Goal: Task Accomplishment & Management: Complete application form

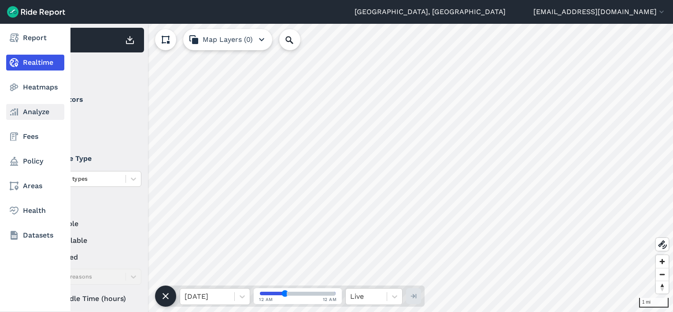
click at [33, 113] on link "Analyze" at bounding box center [35, 112] width 58 height 16
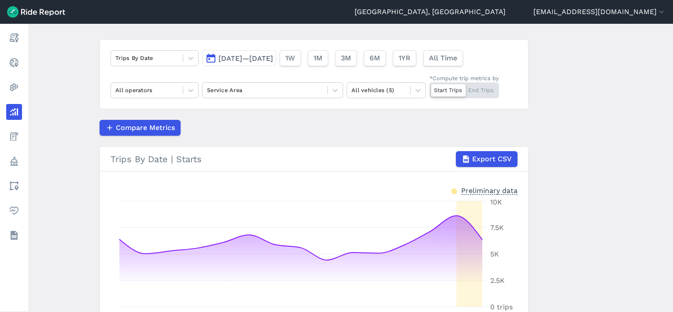
scroll to position [88, 0]
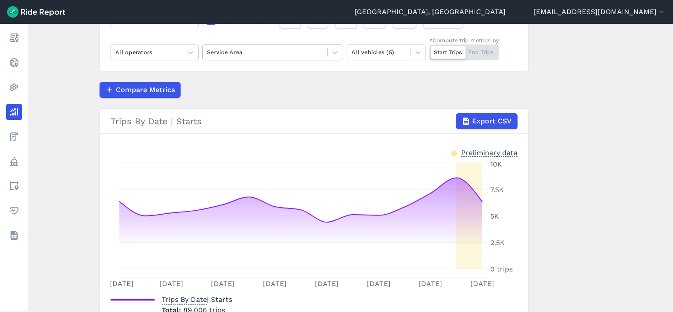
click at [257, 45] on div "Service Area" at bounding box center [265, 52] width 125 height 14
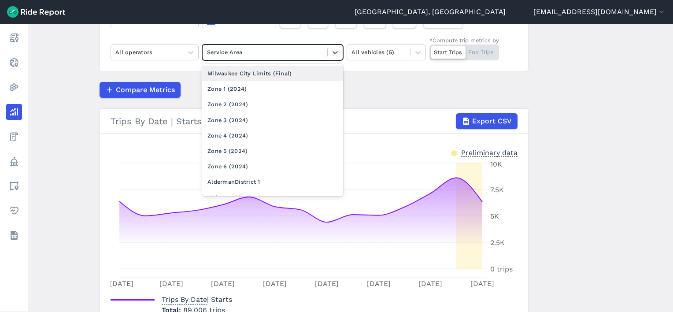
click at [265, 76] on div "Milwaukee City Limits (Final)" at bounding box center [272, 73] width 141 height 15
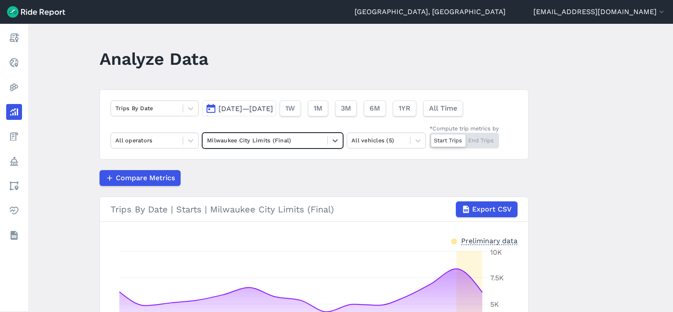
click at [261, 107] on span "[DATE]—[DATE]" at bounding box center [246, 108] width 55 height 8
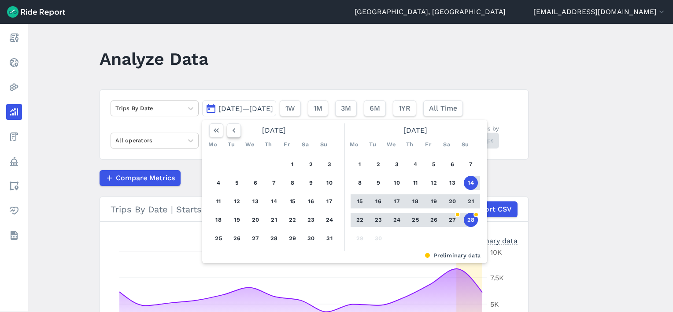
click at [236, 132] on icon "button" at bounding box center [234, 130] width 9 height 9
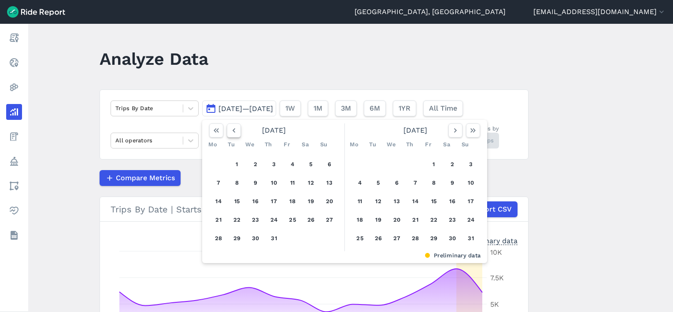
click at [236, 132] on icon "button" at bounding box center [234, 130] width 9 height 9
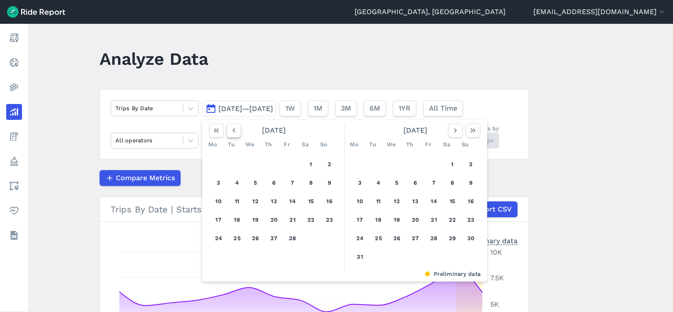
click at [236, 132] on icon "button" at bounding box center [234, 130] width 9 height 9
click at [445, 134] on div "[DATE]" at bounding box center [415, 130] width 137 height 14
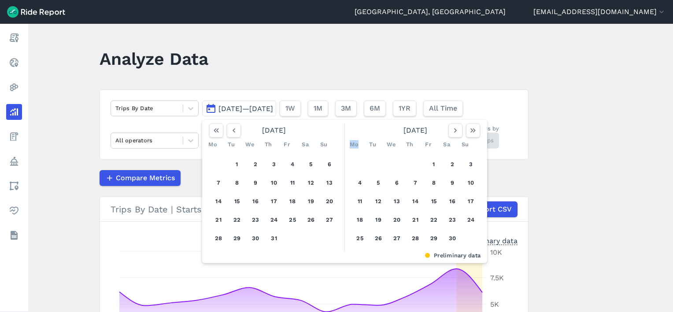
click at [445, 134] on div "[DATE]" at bounding box center [415, 130] width 137 height 14
drag, startPoint x: 445, startPoint y: 134, endPoint x: 452, endPoint y: 131, distance: 7.3
click at [452, 131] on icon "button" at bounding box center [455, 130] width 9 height 9
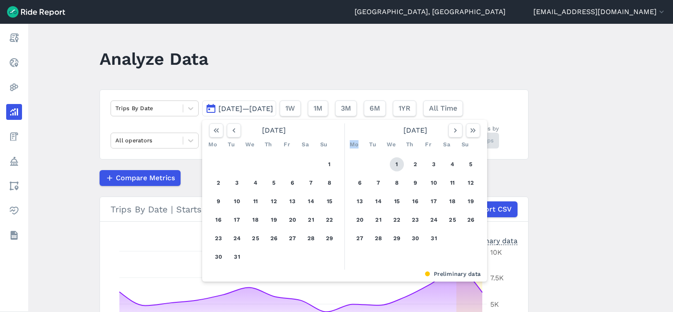
drag, startPoint x: 452, startPoint y: 131, endPoint x: 399, endPoint y: 160, distance: 60.5
click at [397, 160] on button "1" at bounding box center [397, 164] width 14 height 14
click at [474, 126] on icon "button" at bounding box center [473, 130] width 9 height 9
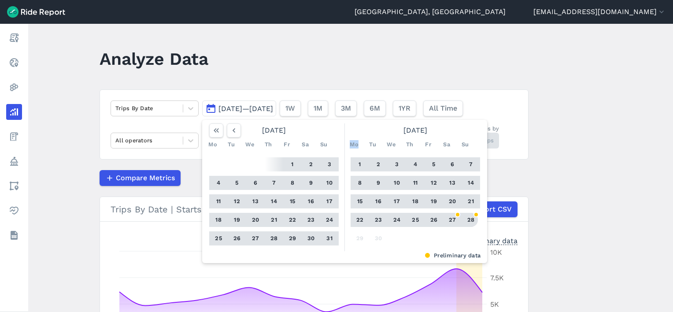
click at [474, 219] on button "28" at bounding box center [471, 220] width 14 height 14
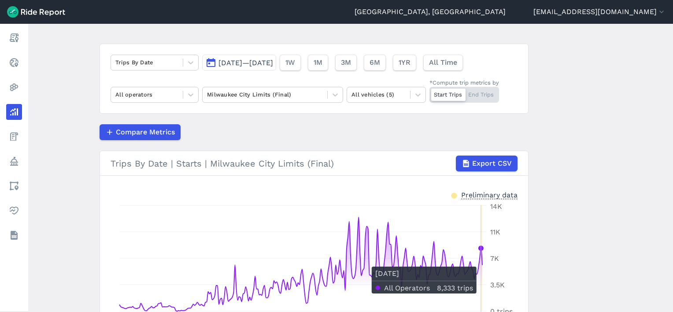
scroll to position [12, 0]
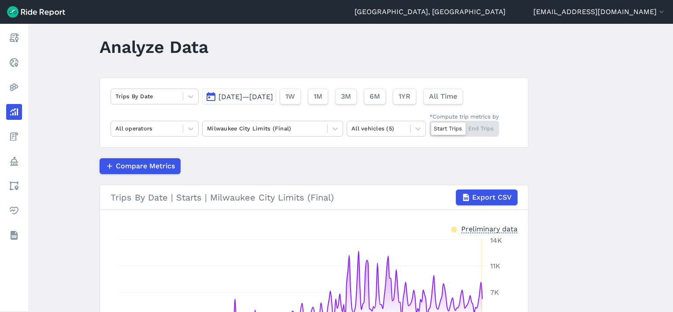
click at [254, 95] on span "[DATE]—[DATE]" at bounding box center [246, 97] width 55 height 8
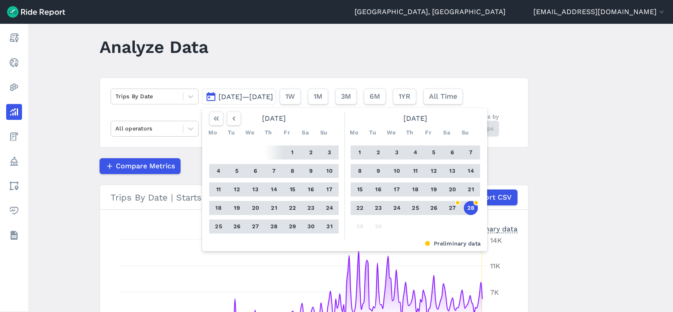
drag, startPoint x: 470, startPoint y: 209, endPoint x: 446, endPoint y: 208, distance: 23.8
click at [446, 209] on div "1 2 3 4 5 6 7 8 9 10 11 12 13 14 15 16 17 18 19 20 21 22 23 24 25 26 27 28 29 30" at bounding box center [415, 190] width 137 height 100
click at [439, 206] on div at bounding box center [434, 208] width 19 height 14
click at [435, 210] on button "26" at bounding box center [434, 208] width 14 height 14
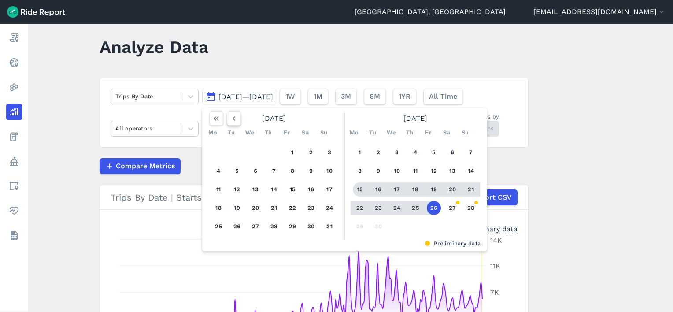
click at [230, 119] on icon "button" at bounding box center [234, 118] width 9 height 9
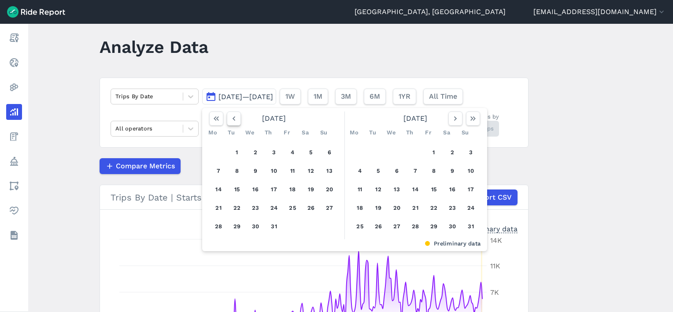
click at [230, 119] on icon "button" at bounding box center [234, 118] width 9 height 9
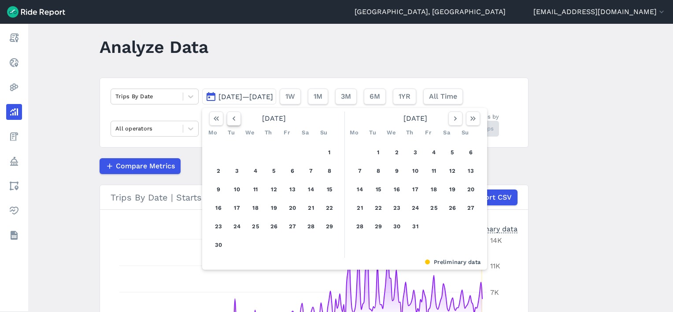
click at [230, 119] on icon "button" at bounding box center [234, 118] width 9 height 9
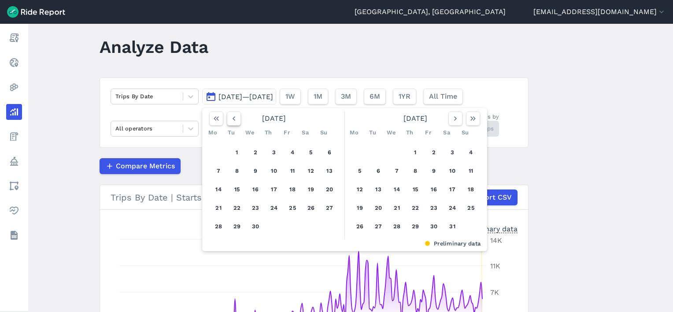
click at [230, 119] on icon "button" at bounding box center [234, 118] width 9 height 9
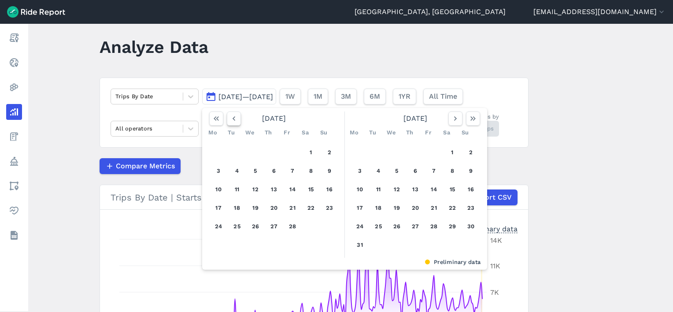
click at [230, 119] on icon "button" at bounding box center [234, 118] width 9 height 9
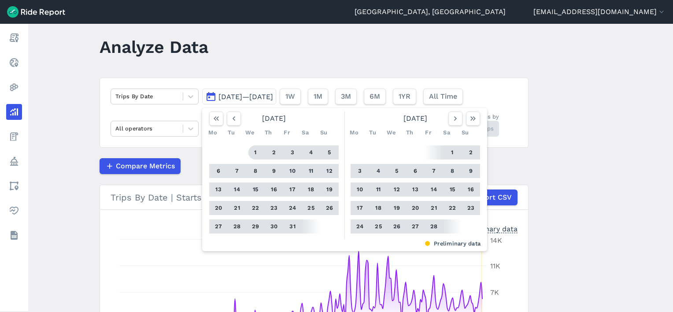
click at [254, 155] on button "1" at bounding box center [255, 152] width 14 height 14
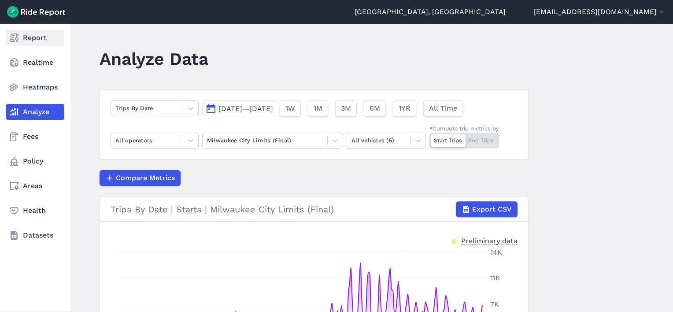
click at [21, 41] on link "Report" at bounding box center [35, 38] width 58 height 16
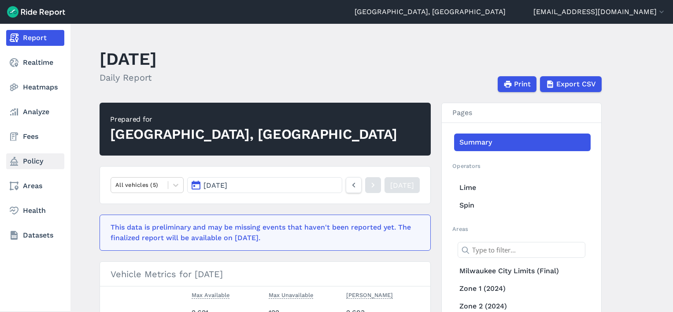
click at [38, 159] on link "Policy" at bounding box center [35, 161] width 58 height 16
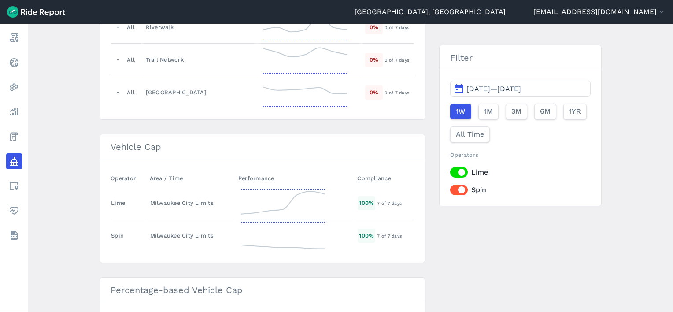
scroll to position [1258, 0]
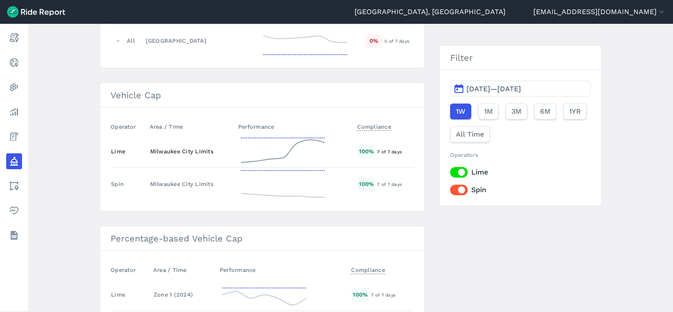
click at [181, 139] on td "Milwaukee City Limits" at bounding box center [190, 151] width 89 height 33
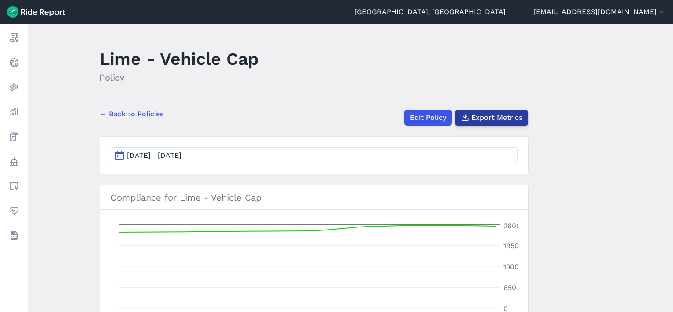
click at [492, 116] on span "Export Metrics" at bounding box center [496, 117] width 51 height 11
click at [127, 115] on link "← Back to Policies" at bounding box center [132, 114] width 64 height 11
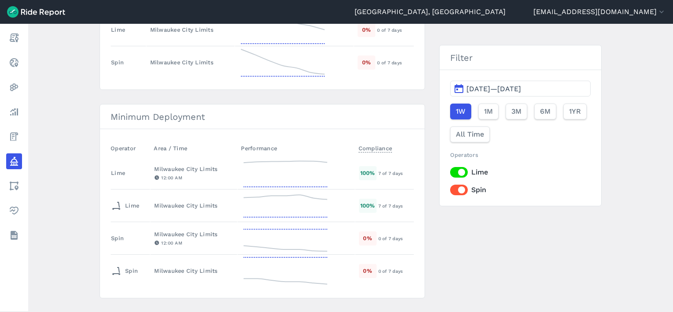
scroll to position [220, 0]
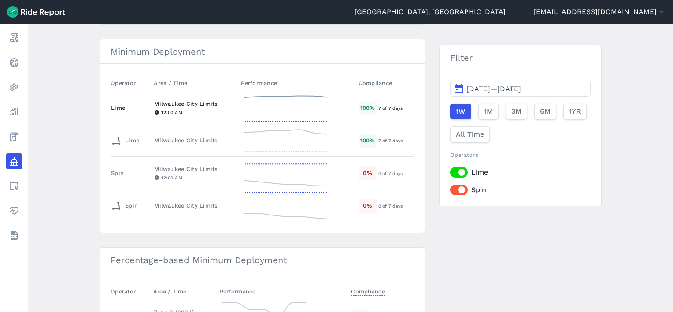
click at [164, 105] on div "Milwaukee City Limits" at bounding box center [193, 104] width 79 height 8
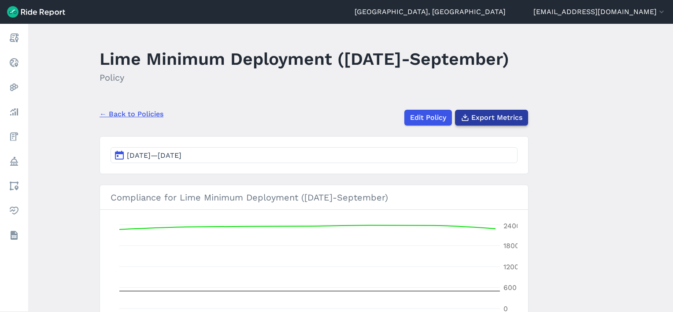
click at [515, 123] on span "Export Metrics" at bounding box center [496, 117] width 51 height 11
click at [133, 119] on link "← Back to Policies" at bounding box center [132, 114] width 64 height 11
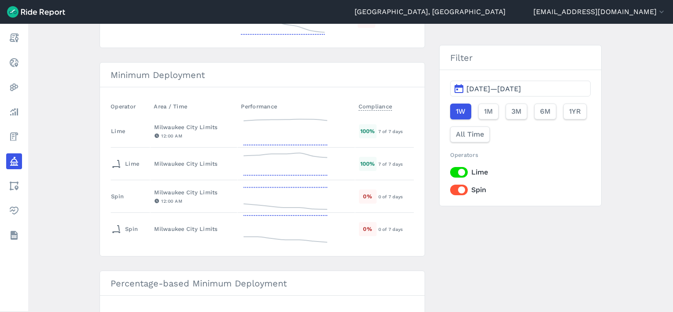
scroll to position [220, 0]
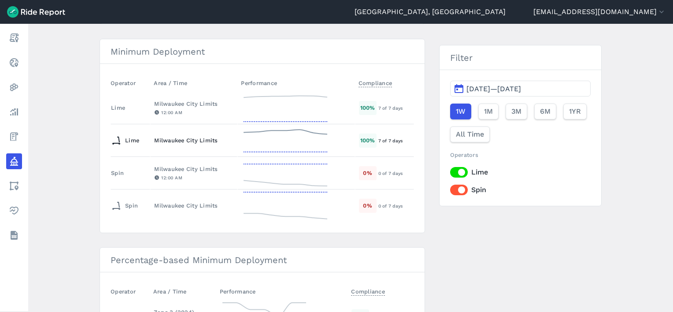
click at [177, 141] on div "Milwaukee City Limits" at bounding box center [193, 140] width 79 height 8
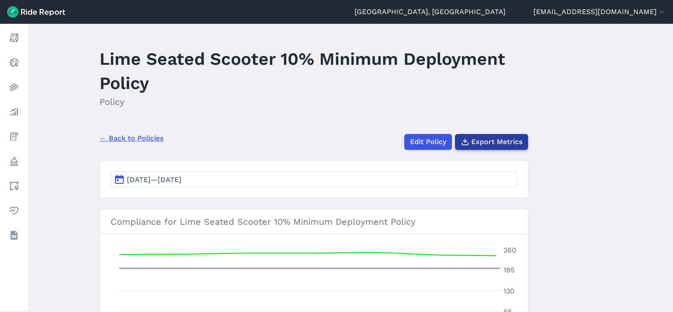
click at [509, 139] on span "Export Metrics" at bounding box center [496, 142] width 51 height 11
click at [122, 138] on link "← Back to Policies" at bounding box center [132, 138] width 64 height 11
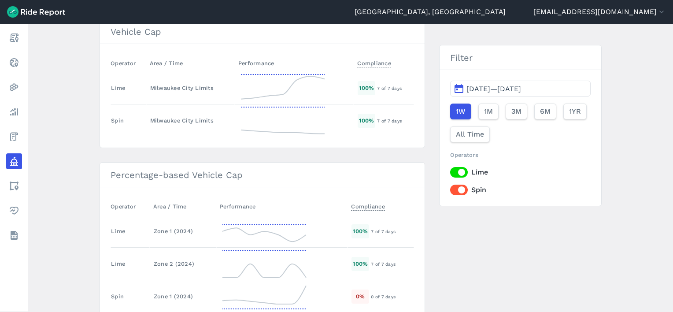
scroll to position [1390, 0]
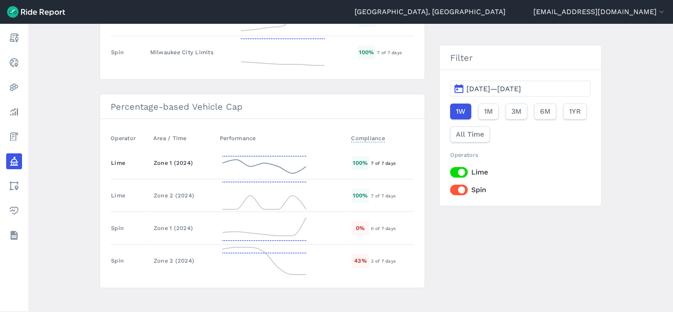
click at [169, 160] on div "Zone 1 (2024)" at bounding box center [183, 163] width 59 height 8
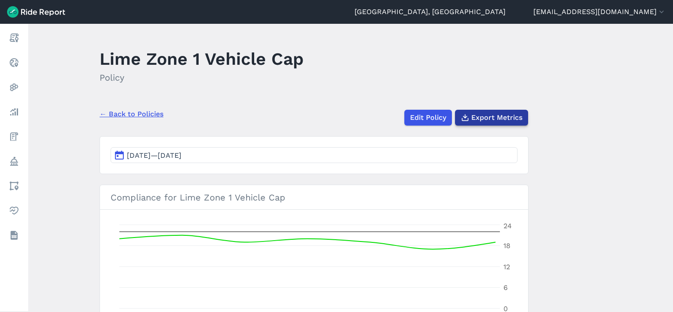
click at [508, 123] on button "Export Metrics" at bounding box center [491, 118] width 73 height 16
click at [151, 116] on link "← Back to Policies" at bounding box center [132, 114] width 64 height 11
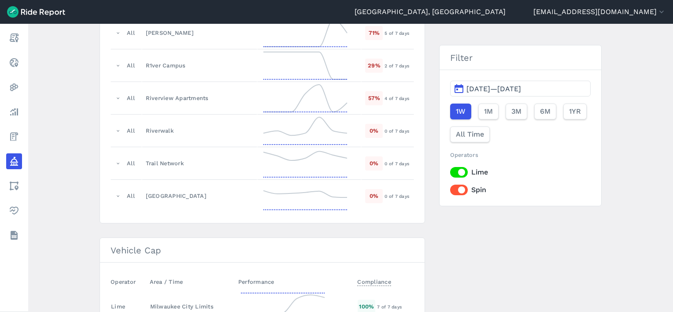
scroll to position [1390, 0]
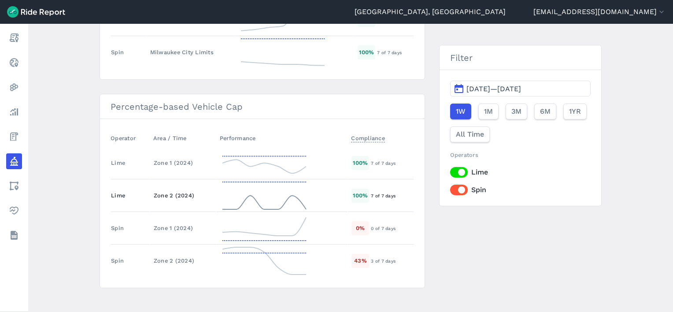
click at [154, 191] on div "Zone 2 (2024)" at bounding box center [183, 195] width 59 height 8
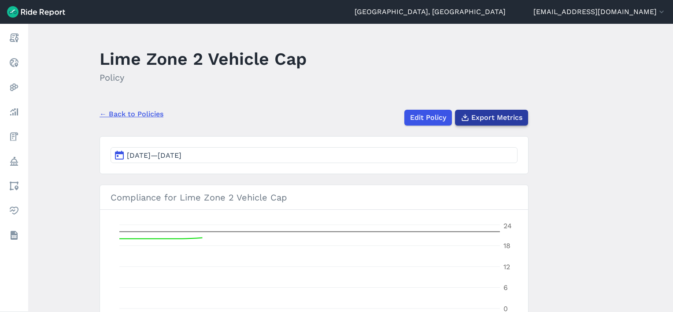
click at [493, 118] on span "Export Metrics" at bounding box center [496, 117] width 51 height 11
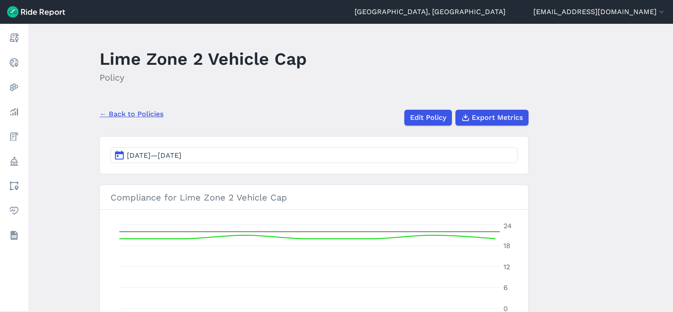
click at [125, 111] on link "← Back to Policies" at bounding box center [132, 114] width 64 height 11
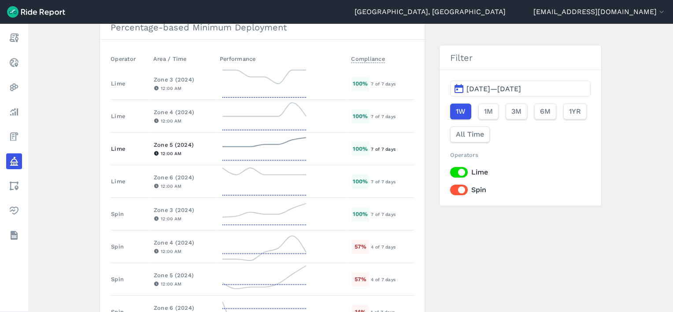
scroll to position [441, 0]
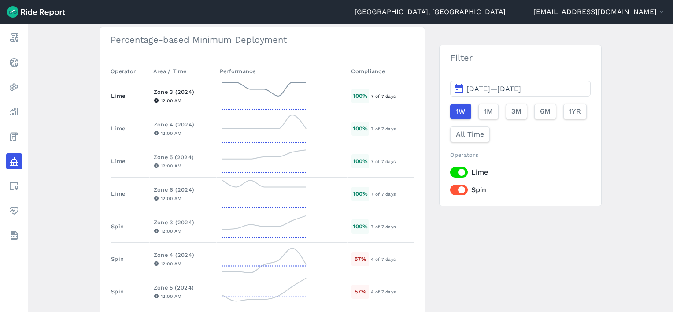
click at [168, 90] on div "Zone 3 (2024)" at bounding box center [183, 92] width 59 height 8
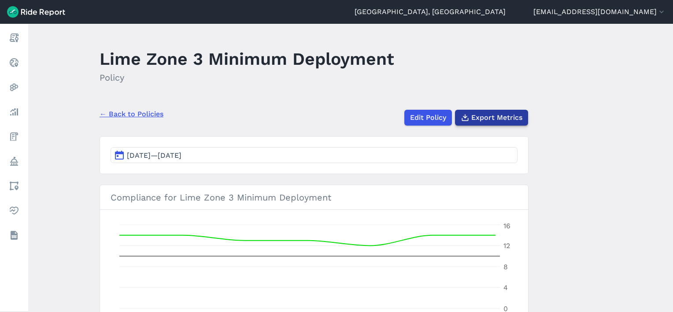
click at [500, 116] on span "Export Metrics" at bounding box center [496, 117] width 51 height 11
click at [121, 114] on link "← Back to Policies" at bounding box center [132, 114] width 64 height 11
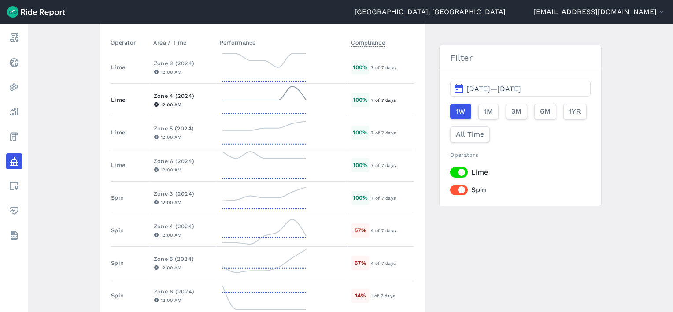
scroll to position [485, 0]
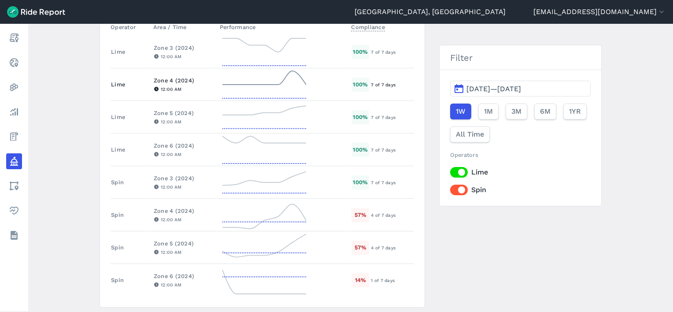
click at [171, 79] on div "Zone 4 (2024)" at bounding box center [183, 80] width 59 height 8
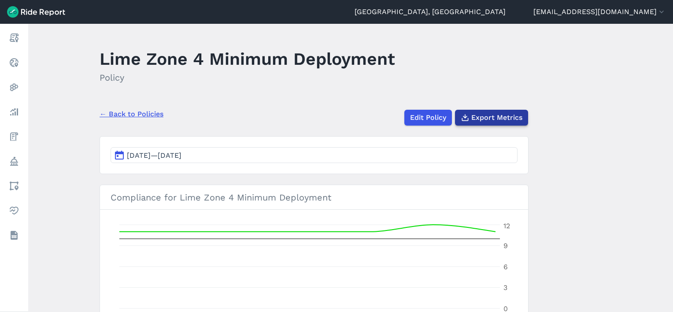
click at [496, 110] on button "Export Metrics" at bounding box center [491, 118] width 73 height 16
click at [313, 100] on main "Lime Zone 4 Minimum Deployment Policy ← Back to Policies Edit Policy Export Met…" at bounding box center [350, 168] width 645 height 288
click at [115, 117] on link "← Back to Policies" at bounding box center [132, 114] width 64 height 11
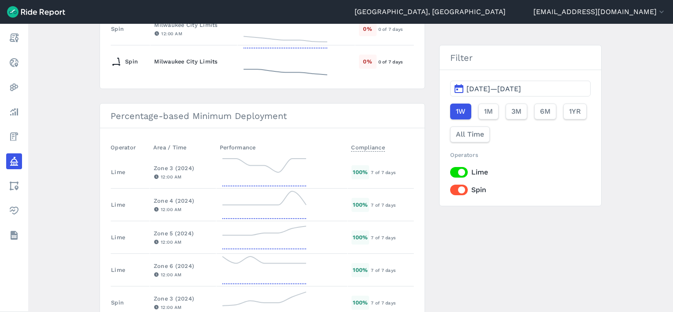
scroll to position [441, 0]
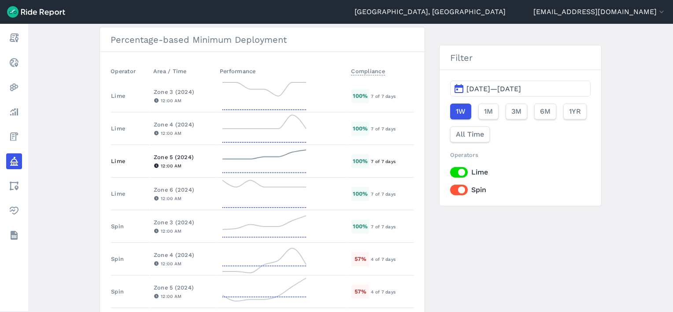
click at [178, 153] on div "Zone 5 (2024)" at bounding box center [183, 157] width 59 height 8
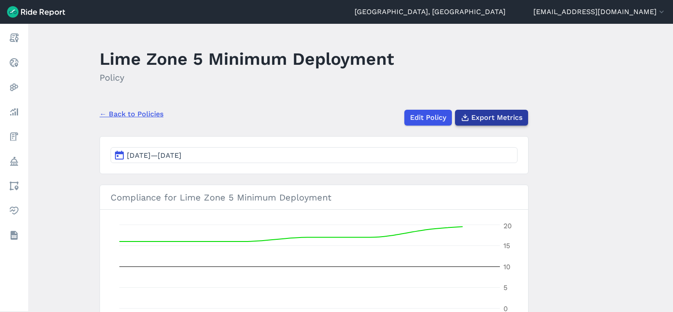
click at [504, 119] on span "Export Metrics" at bounding box center [496, 117] width 51 height 11
click at [139, 119] on link "← Back to Policies" at bounding box center [132, 114] width 64 height 11
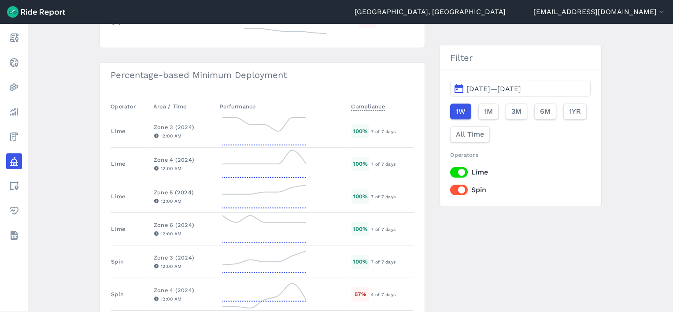
scroll to position [441, 0]
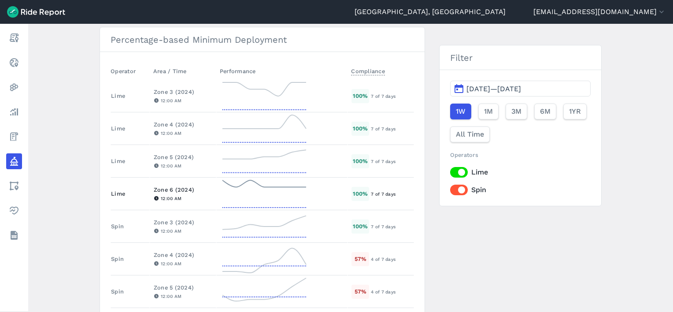
click at [167, 185] on div "Zone 6 (2024)" at bounding box center [183, 189] width 59 height 8
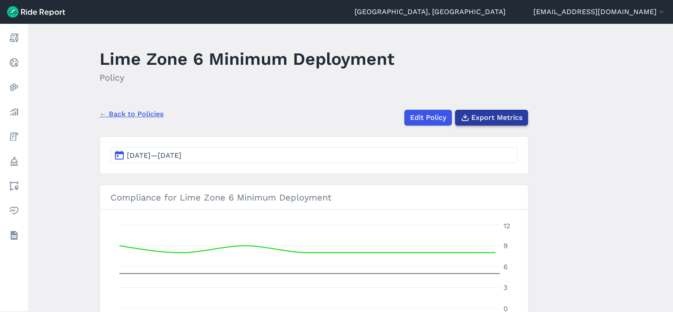
click at [513, 115] on span "Export Metrics" at bounding box center [496, 117] width 51 height 11
click at [127, 111] on link "← Back to Policies" at bounding box center [132, 114] width 64 height 11
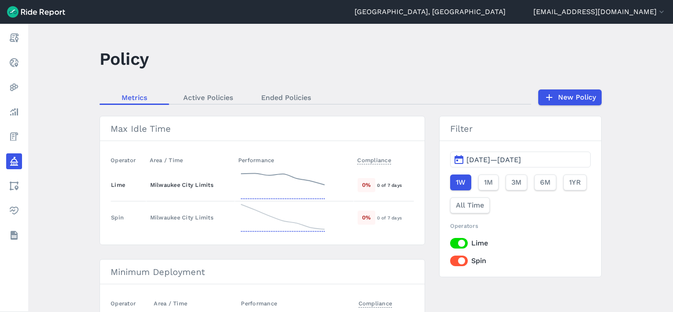
click at [173, 188] on div "Milwaukee City Limits" at bounding box center [190, 185] width 81 height 8
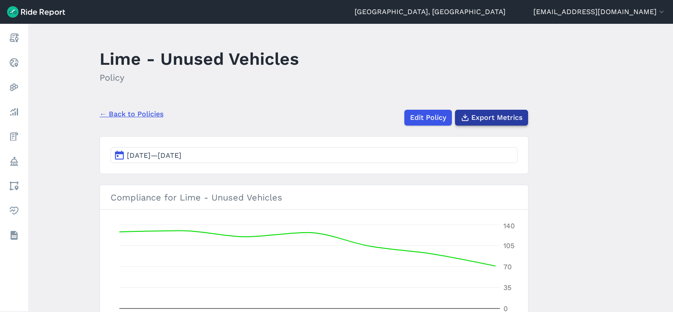
click at [481, 116] on span "Export Metrics" at bounding box center [496, 117] width 51 height 11
drag, startPoint x: 118, startPoint y: 71, endPoint x: 93, endPoint y: 12, distance: 64.6
click at [118, 72] on h2 "Policy" at bounding box center [200, 77] width 200 height 13
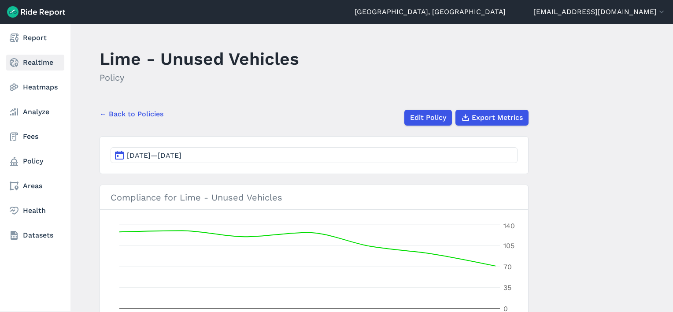
click at [10, 63] on use at bounding box center [14, 62] width 9 height 9
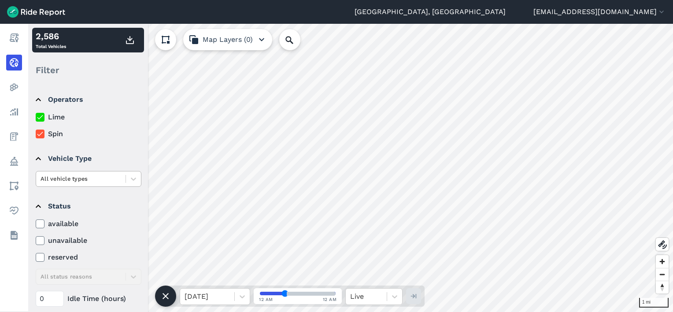
click at [40, 133] on icon at bounding box center [40, 134] width 8 height 9
click at [36, 133] on input "Spin" at bounding box center [36, 132] width 0 height 6
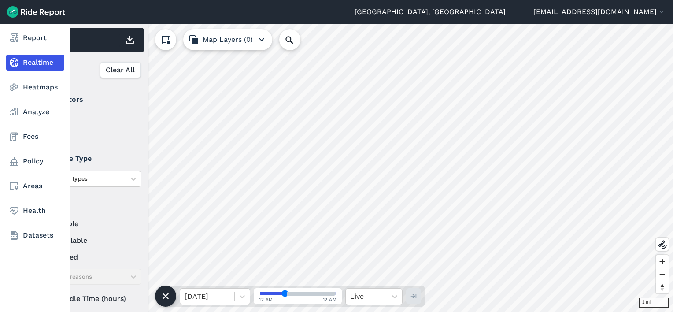
drag, startPoint x: 41, startPoint y: 298, endPoint x: 19, endPoint y: 300, distance: 22.1
click at [21, 300] on div "Report Realtime Heatmaps Analyze Fees Policy Areas Health Datasets 1 mi 2,583 T…" at bounding box center [336, 168] width 673 height 288
type input "72"
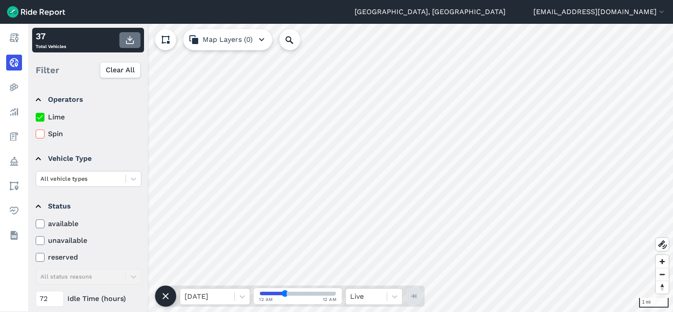
click at [127, 43] on icon "button" at bounding box center [130, 40] width 11 height 11
click at [42, 134] on icon at bounding box center [40, 134] width 8 height 9
click at [36, 134] on input "Spin" at bounding box center [36, 132] width 0 height 6
click at [41, 116] on icon at bounding box center [40, 117] width 8 height 9
click at [36, 116] on input "Lime" at bounding box center [36, 115] width 0 height 6
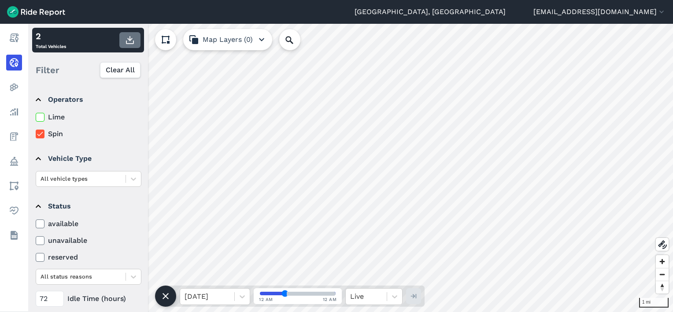
click at [130, 41] on icon "button" at bounding box center [130, 40] width 11 height 11
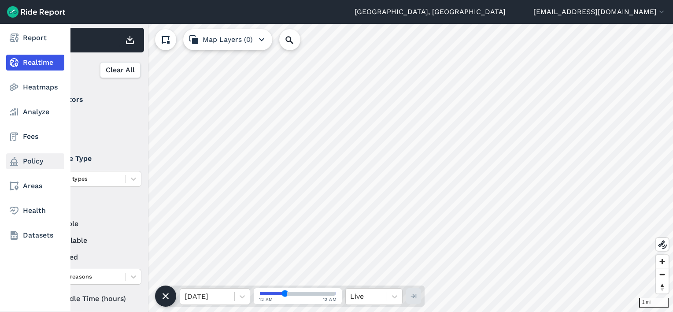
click at [38, 159] on link "Policy" at bounding box center [35, 161] width 58 height 16
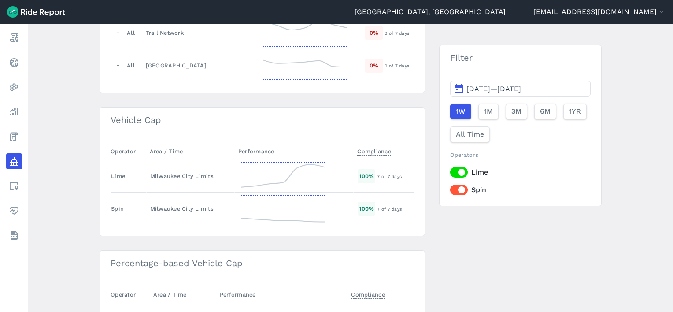
scroll to position [1278, 0]
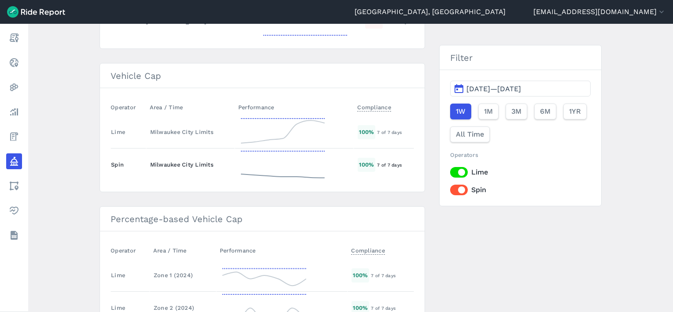
click at [125, 160] on div "Spin" at bounding box center [126, 164] width 31 height 8
click at [167, 160] on div "Milwaukee City Limits" at bounding box center [190, 164] width 81 height 8
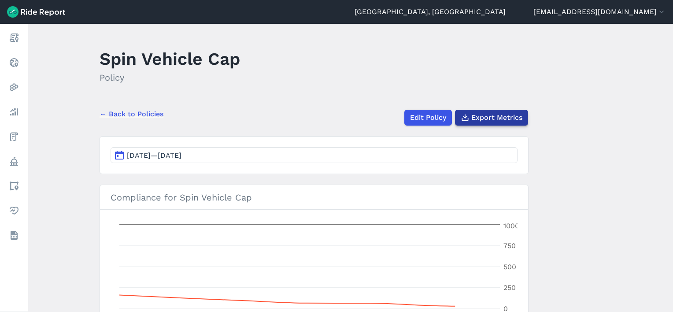
click at [479, 124] on button "Export Metrics" at bounding box center [491, 118] width 73 height 16
click at [127, 116] on link "← Back to Policies" at bounding box center [132, 114] width 64 height 11
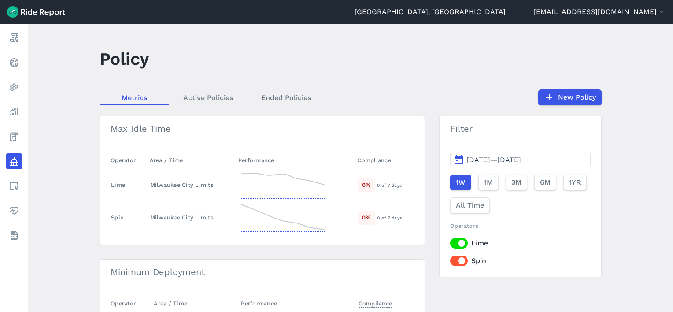
click at [78, 90] on main "Policy Metrics Active Policies Ended Policies New Policy Max Idle Time Operator…" at bounding box center [350, 168] width 645 height 288
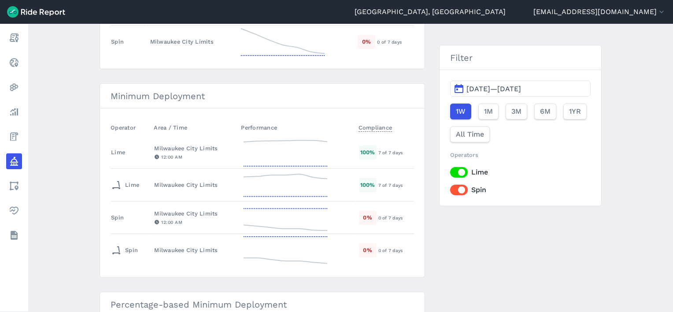
scroll to position [176, 0]
click at [180, 207] on td "Milwaukee City Limits 12:00 AM" at bounding box center [193, 217] width 87 height 33
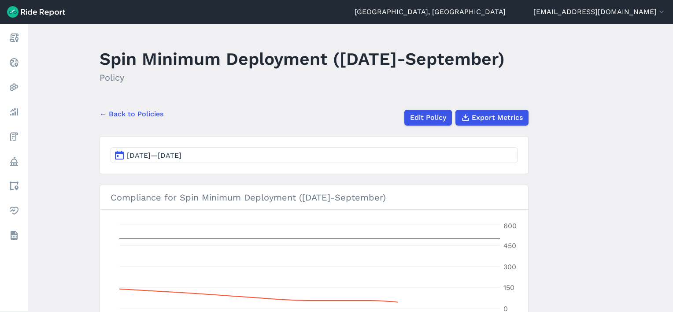
click at [506, 126] on main "Spin Minimum Deployment ([DATE]-September) Policy ← Back to Policies Edit Polic…" at bounding box center [350, 168] width 645 height 288
click at [510, 117] on span "Export Metrics" at bounding box center [496, 117] width 51 height 11
click at [123, 113] on link "← Back to Policies" at bounding box center [132, 114] width 64 height 11
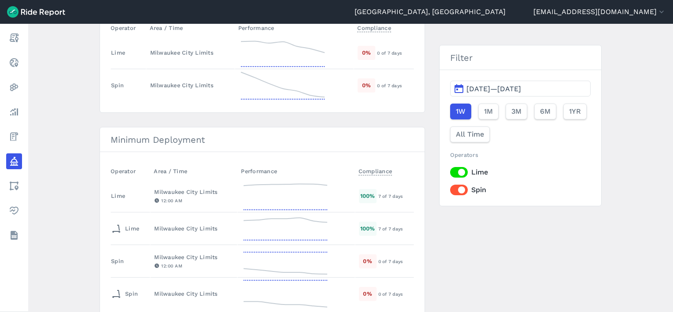
scroll to position [264, 0]
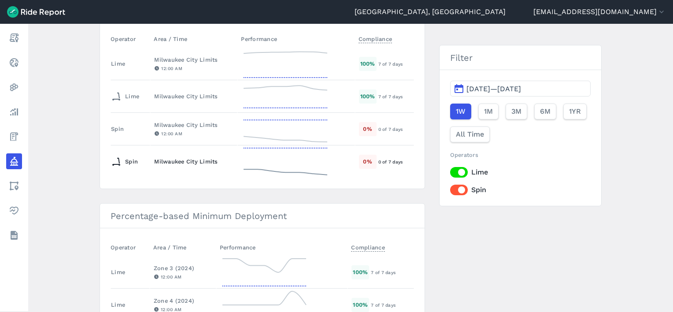
click at [183, 159] on div "Milwaukee City Limits" at bounding box center [193, 161] width 79 height 8
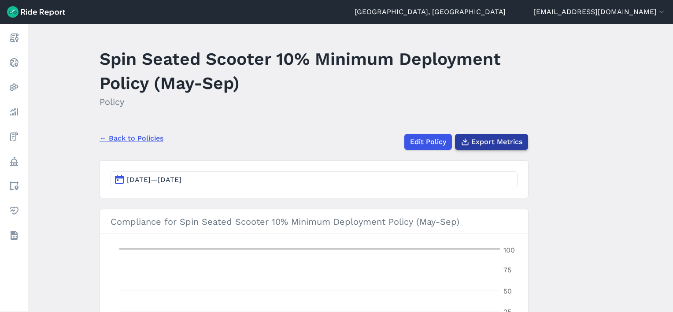
click at [486, 143] on span "Export Metrics" at bounding box center [496, 142] width 51 height 11
click at [130, 137] on link "← Back to Policies" at bounding box center [132, 138] width 64 height 11
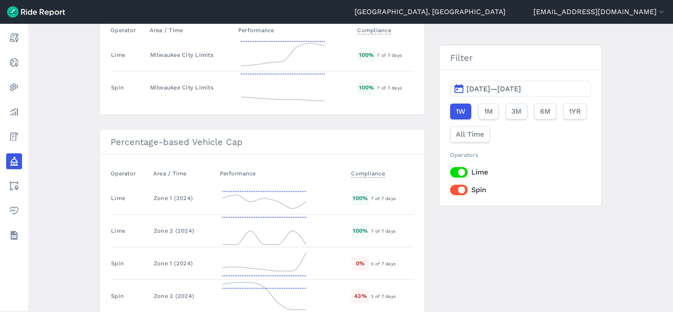
scroll to position [1390, 0]
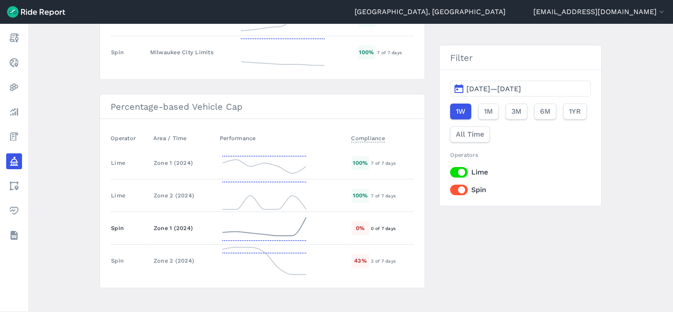
click at [163, 224] on div "Zone 1 (2024)" at bounding box center [183, 228] width 59 height 8
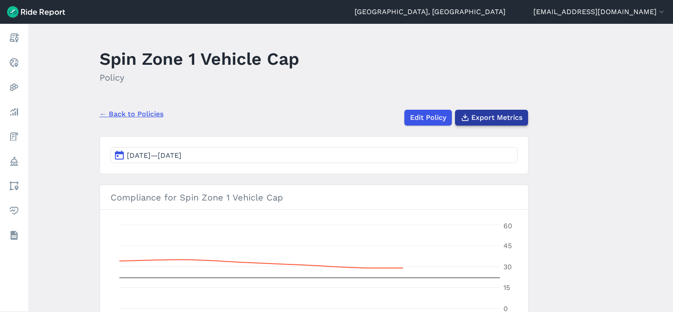
click at [504, 117] on span "Export Metrics" at bounding box center [496, 117] width 51 height 11
click at [152, 117] on link "← Back to Policies" at bounding box center [132, 114] width 64 height 11
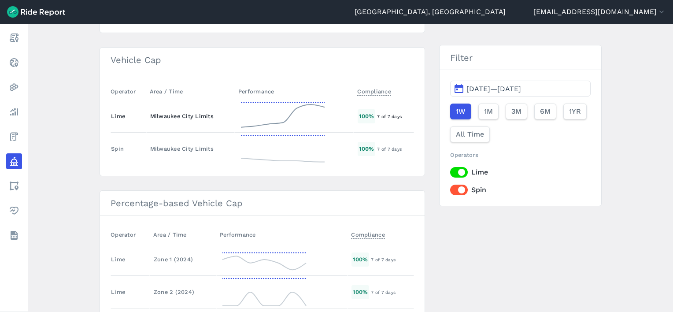
scroll to position [1390, 0]
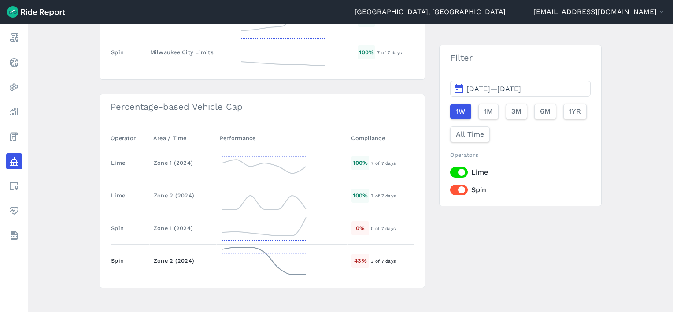
click at [167, 256] on div "Zone 2 (2024)" at bounding box center [183, 260] width 59 height 8
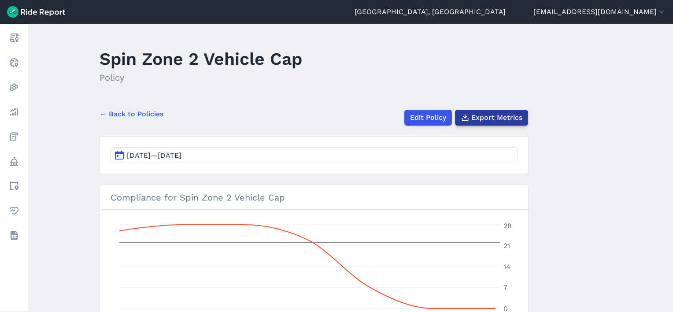
click at [481, 113] on span "Export Metrics" at bounding box center [496, 117] width 51 height 11
click at [128, 116] on link "← Back to Policies" at bounding box center [132, 114] width 64 height 11
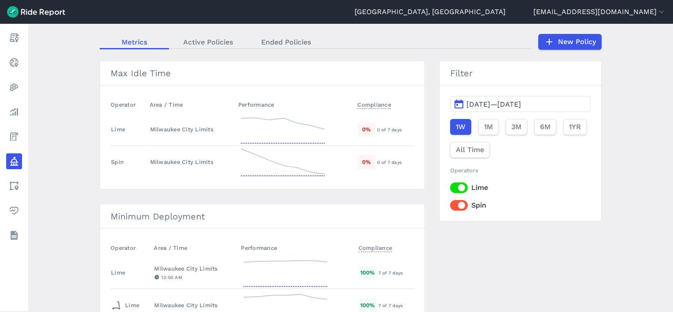
scroll to position [176, 0]
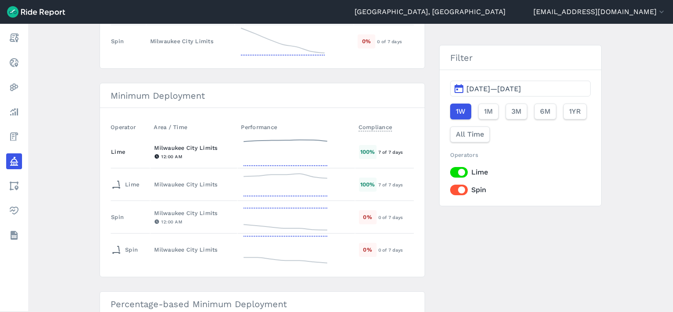
click at [206, 153] on div "12:00 AM" at bounding box center [193, 156] width 79 height 8
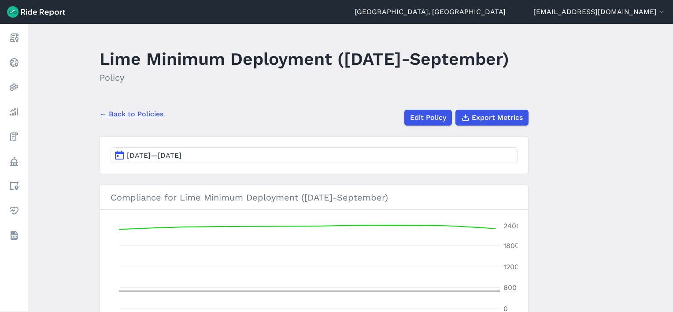
click at [114, 119] on link "← Back to Policies" at bounding box center [132, 114] width 64 height 11
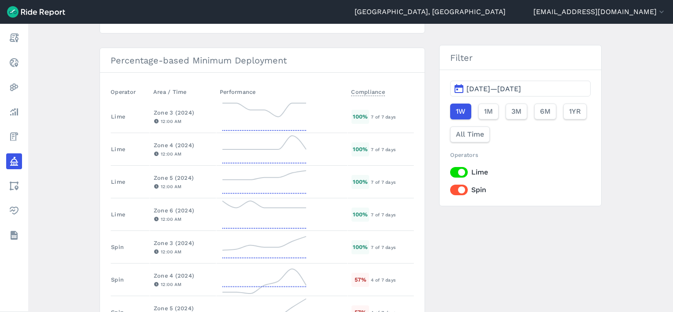
scroll to position [441, 0]
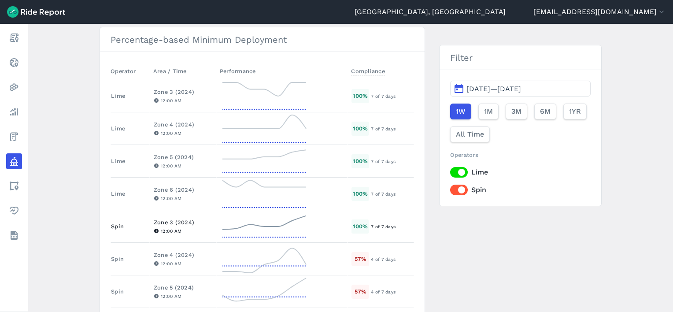
click at [176, 219] on div "Zone 3 (2024)" at bounding box center [183, 222] width 59 height 8
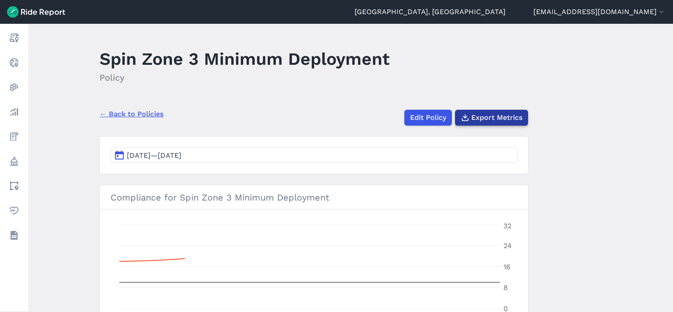
click at [509, 116] on span "Export Metrics" at bounding box center [496, 117] width 51 height 11
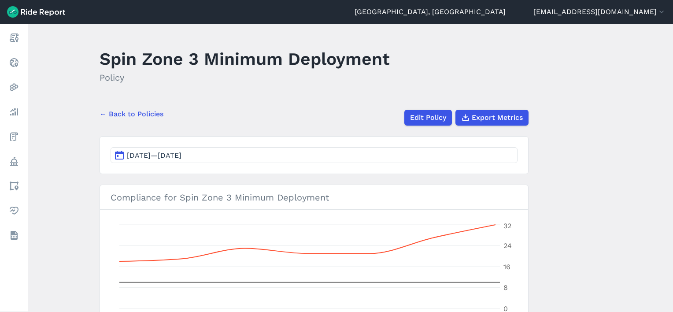
click at [130, 114] on link "← Back to Policies" at bounding box center [132, 114] width 64 height 11
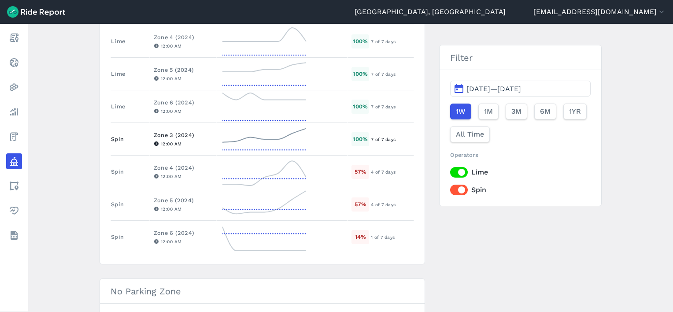
scroll to position [529, 0]
click at [171, 166] on div "Zone 4 (2024)" at bounding box center [183, 167] width 59 height 8
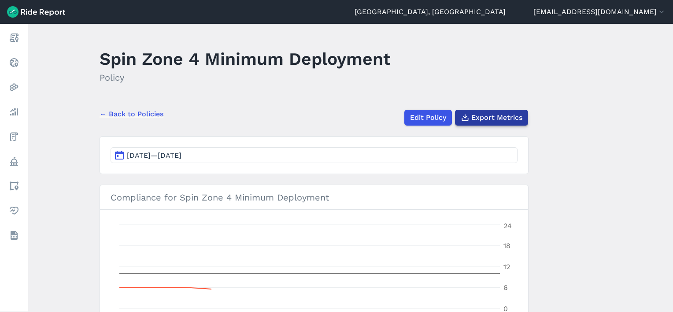
click at [504, 115] on span "Export Metrics" at bounding box center [496, 117] width 51 height 11
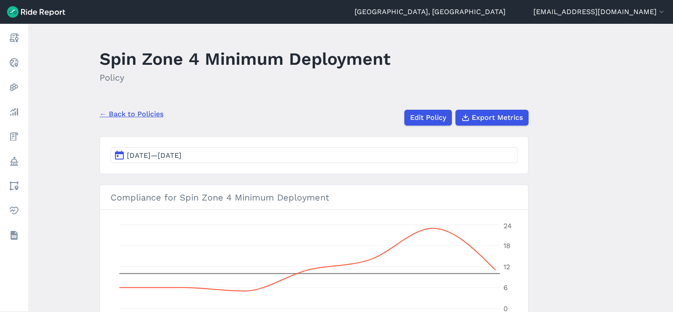
click at [150, 113] on link "← Back to Policies" at bounding box center [132, 114] width 64 height 11
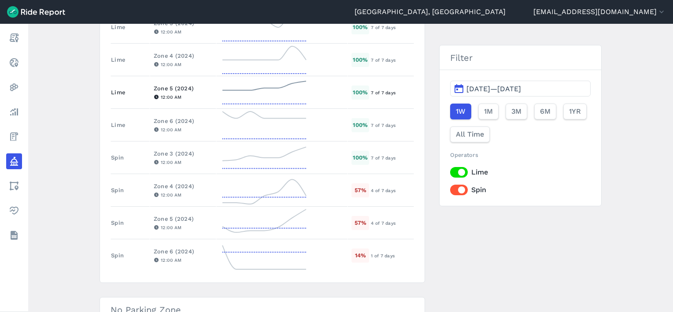
scroll to position [465, 0]
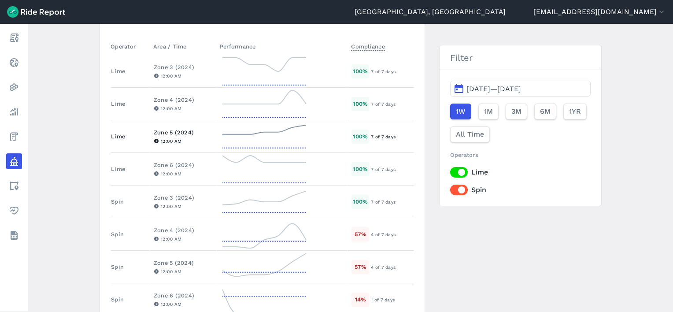
click at [173, 128] on div "Zone 5 (2024)" at bounding box center [183, 132] width 59 height 8
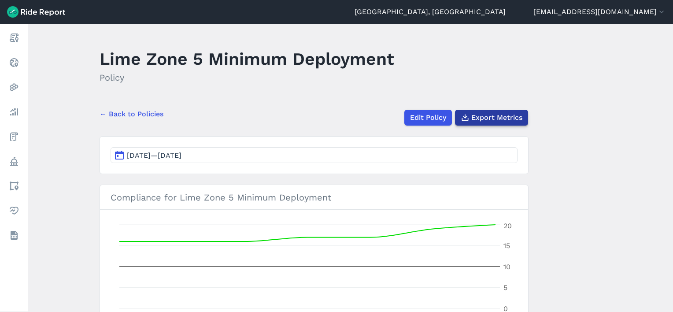
click at [493, 115] on span "Export Metrics" at bounding box center [496, 117] width 51 height 11
click at [127, 115] on link "← Back to Policies" at bounding box center [132, 114] width 64 height 11
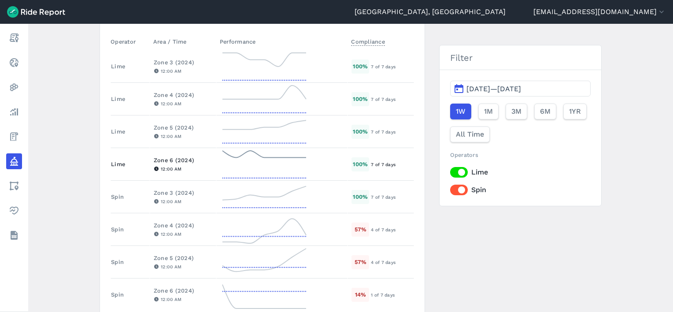
scroll to position [485, 0]
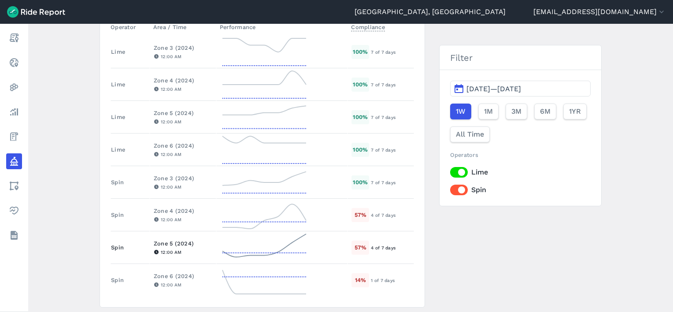
click at [169, 239] on div "Zone 5 (2024)" at bounding box center [183, 243] width 59 height 8
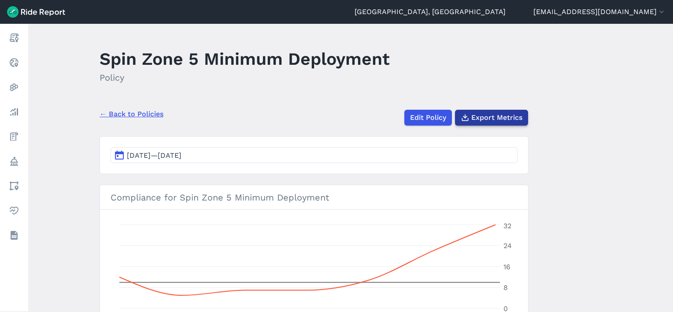
click at [502, 111] on button "Export Metrics" at bounding box center [491, 118] width 73 height 16
click at [140, 109] on link "← Back to Policies" at bounding box center [132, 114] width 64 height 11
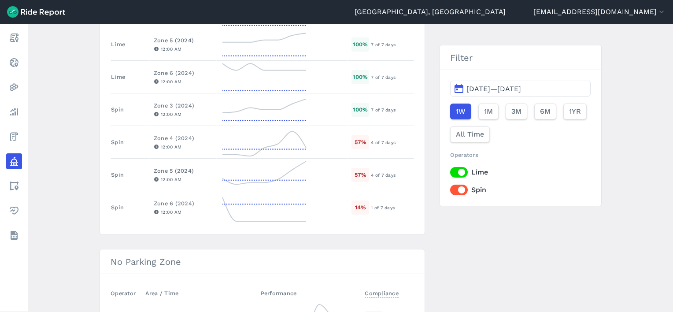
scroll to position [573, 0]
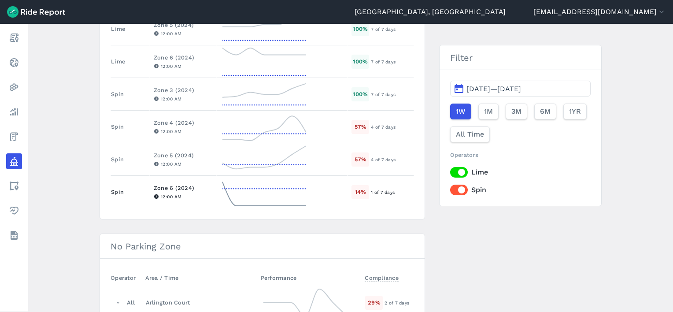
click at [174, 185] on div "Zone 6 (2024)" at bounding box center [183, 188] width 59 height 8
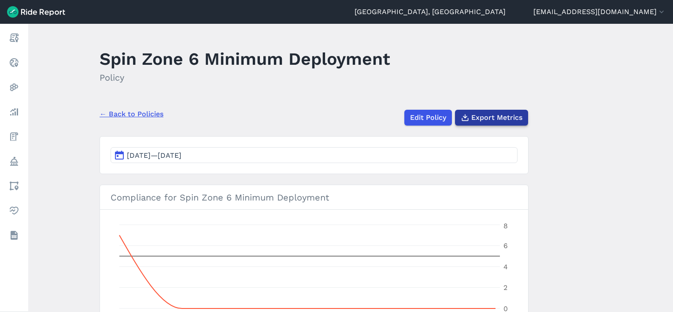
click at [479, 115] on span "Export Metrics" at bounding box center [496, 117] width 51 height 11
click at [130, 112] on link "← Back to Policies" at bounding box center [132, 114] width 64 height 11
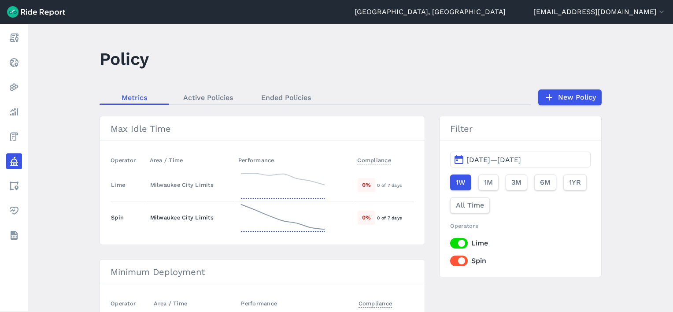
click at [173, 219] on div "Milwaukee City Limits" at bounding box center [190, 217] width 81 height 8
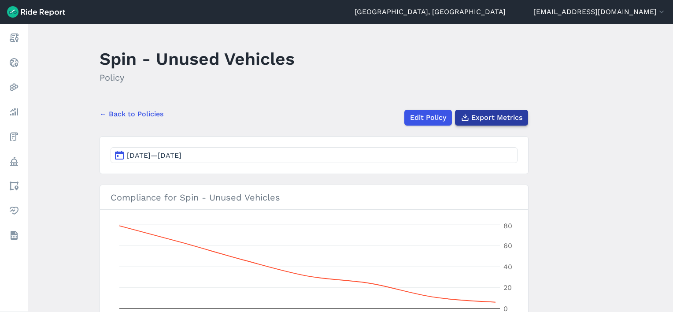
click at [489, 119] on span "Export Metrics" at bounding box center [496, 117] width 51 height 11
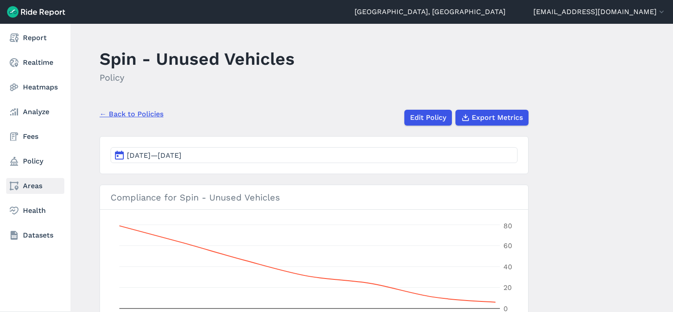
click at [28, 179] on link "Areas" at bounding box center [35, 186] width 58 height 16
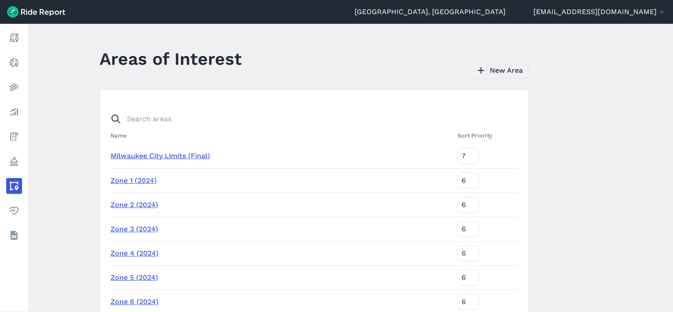
click at [493, 70] on link "New Area" at bounding box center [499, 70] width 59 height 17
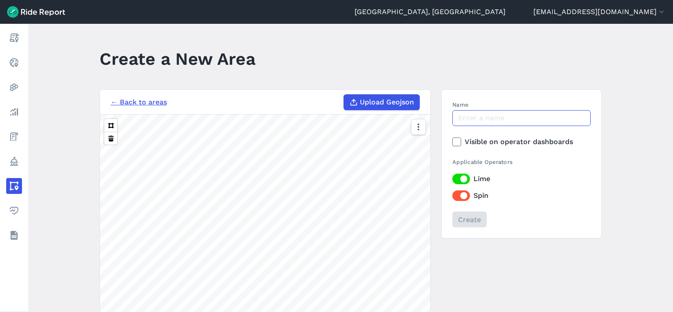
click at [490, 116] on input "Name" at bounding box center [521, 118] width 138 height 16
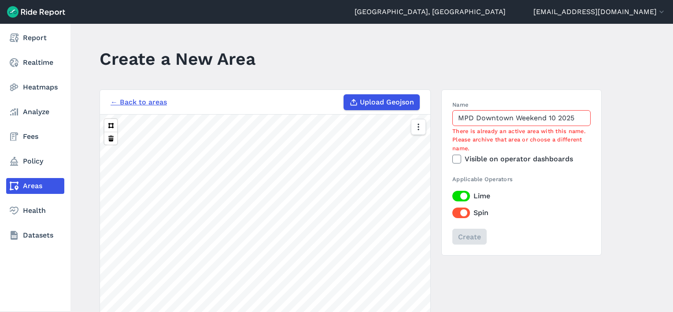
type input "MPD Downtown Weekend 10 2025"
click at [25, 195] on nav "Report Realtime Heatmaps Analyze Fees Policy Areas Health Datasets" at bounding box center [35, 137] width 70 height 226
click at [29, 189] on link "Areas" at bounding box center [35, 186] width 58 height 16
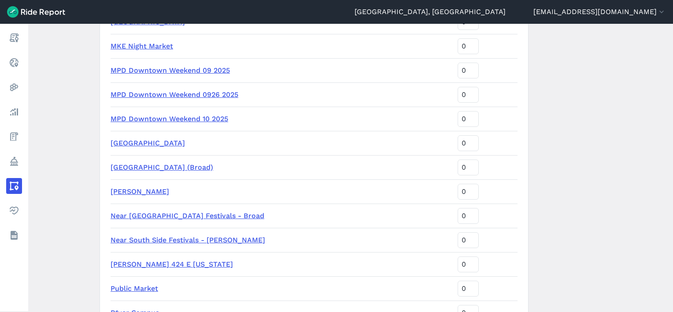
scroll to position [1278, 0]
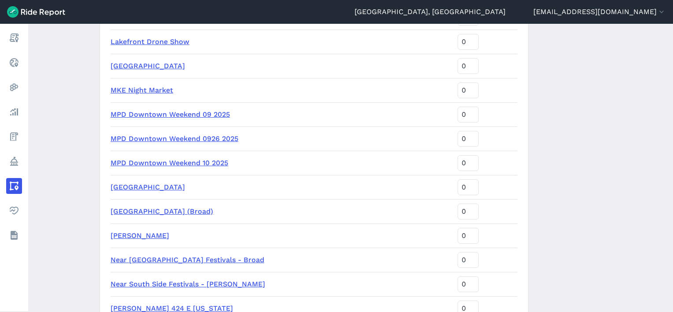
click at [215, 165] on link "MPD Downtown Weekend 10 2025" at bounding box center [170, 163] width 118 height 8
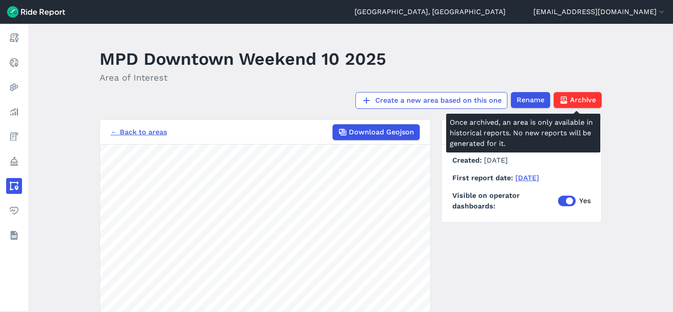
drag, startPoint x: 574, startPoint y: 100, endPoint x: 579, endPoint y: 111, distance: 11.6
click at [573, 100] on span "Archive" at bounding box center [583, 100] width 26 height 11
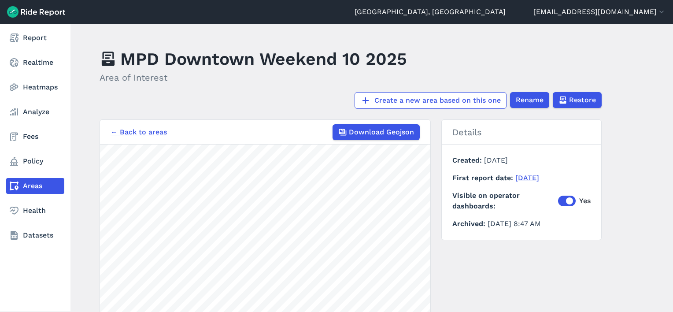
click at [26, 189] on link "Areas" at bounding box center [35, 186] width 58 height 16
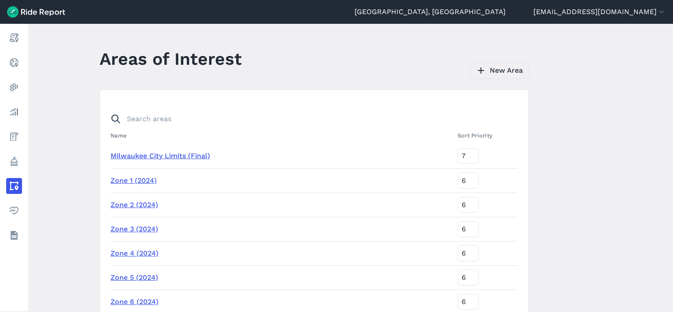
click at [515, 64] on link "New Area" at bounding box center [499, 70] width 59 height 17
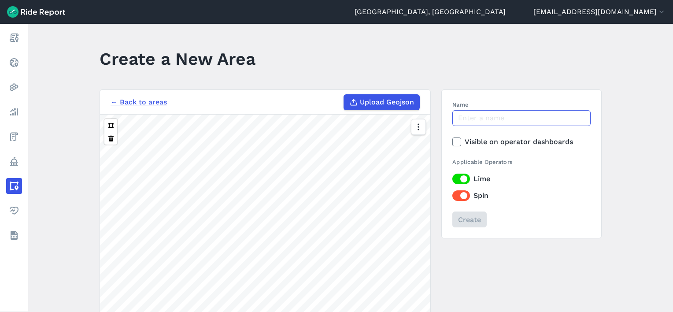
click at [499, 111] on input "Name" at bounding box center [521, 118] width 138 height 16
type input "MPD Downtown Weekend 10 2025"
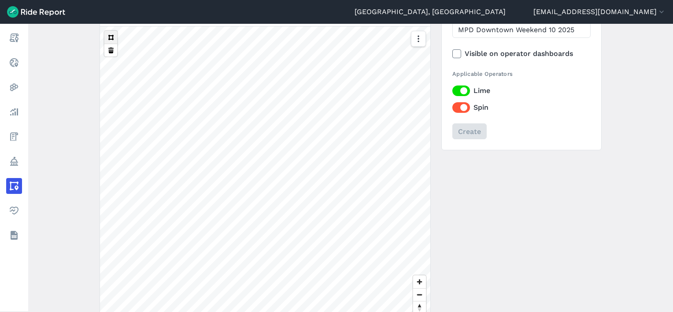
click at [106, 38] on button at bounding box center [110, 37] width 13 height 13
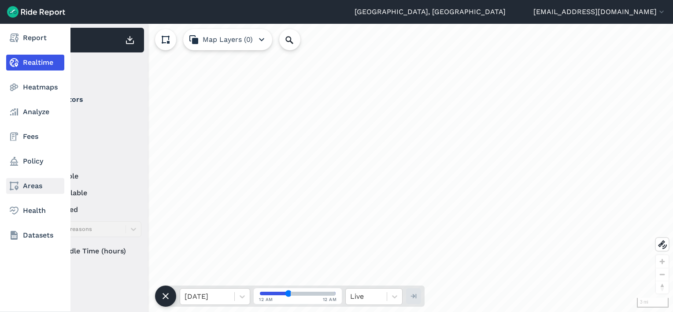
click at [22, 189] on link "Areas" at bounding box center [35, 186] width 58 height 16
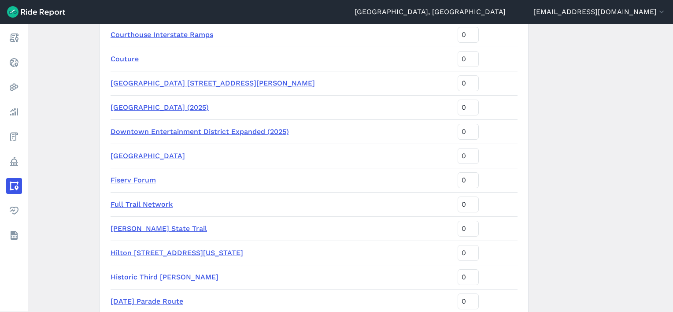
scroll to position [881, 0]
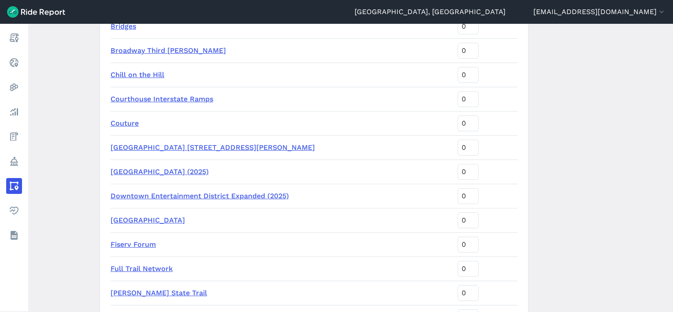
click at [209, 173] on link "[GEOGRAPHIC_DATA] (2025)" at bounding box center [160, 171] width 98 height 8
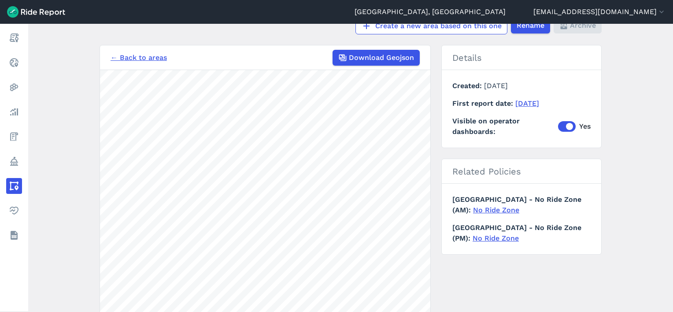
scroll to position [37, 0]
